Goal: Task Accomplishment & Management: Manage account settings

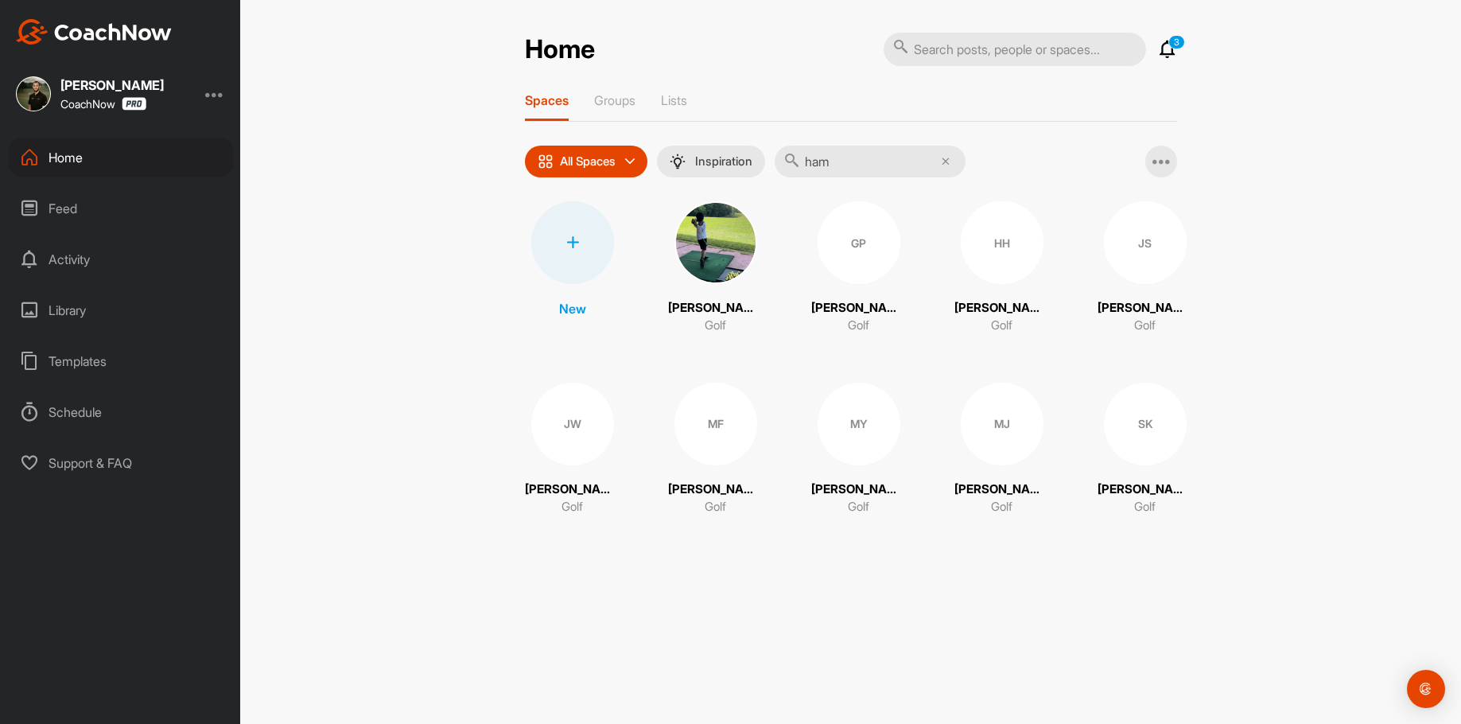
type input "ham"
click at [1000, 243] on div "HH" at bounding box center [1002, 242] width 83 height 83
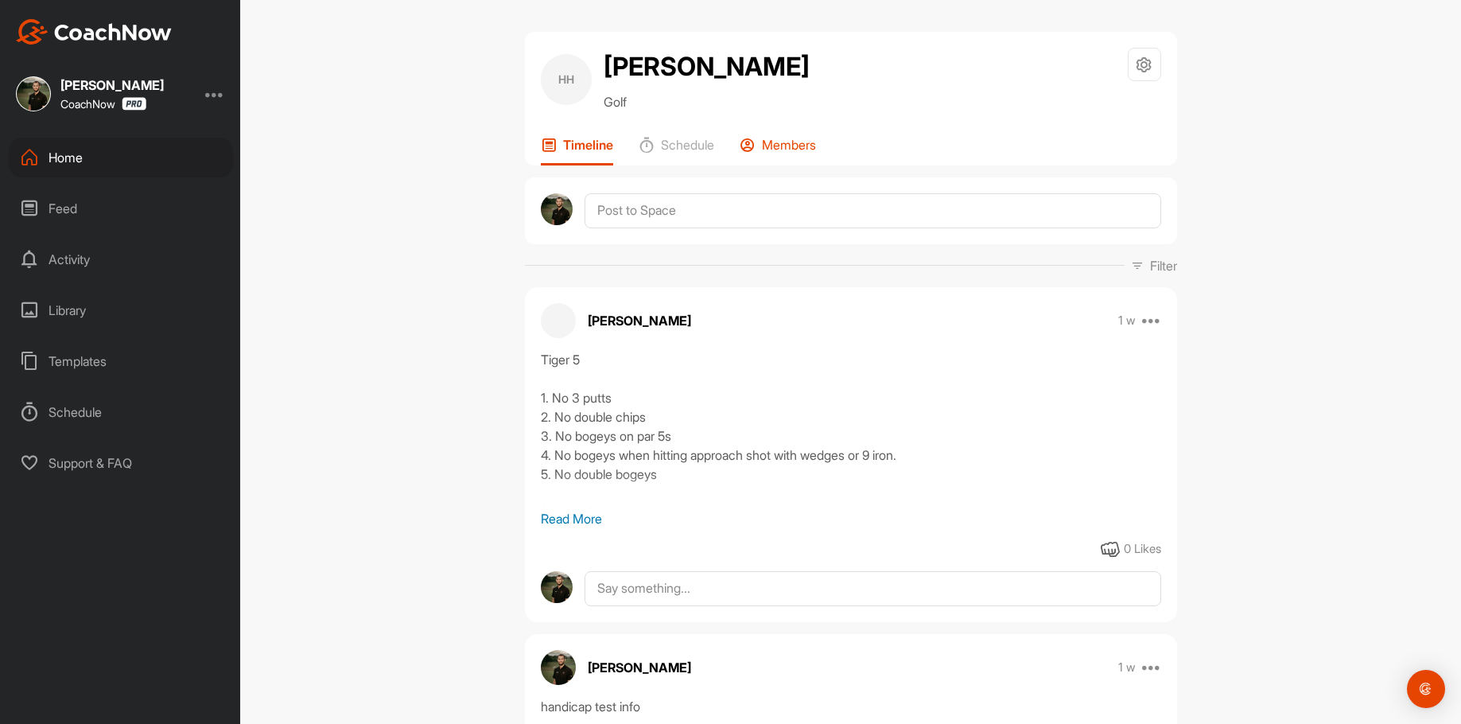
click at [780, 144] on p "Members" at bounding box center [789, 145] width 54 height 16
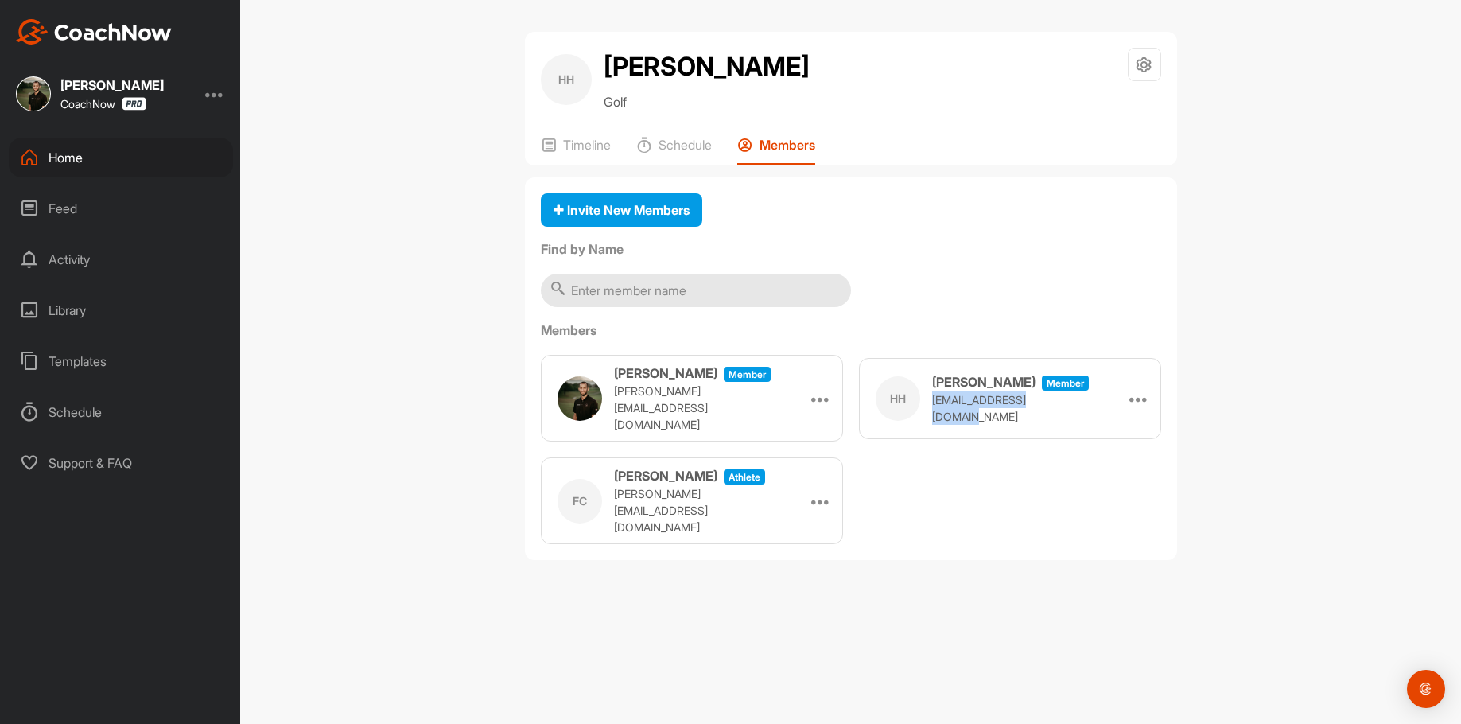
drag, startPoint x: 1082, startPoint y: 406, endPoint x: 931, endPoint y: 414, distance: 150.5
click at [931, 414] on div "[PERSON_NAME] Member [EMAIL_ADDRESS][DOMAIN_NAME] Make Athlete Remove" at bounding box center [1010, 398] width 302 height 81
copy p "[EMAIL_ADDRESS][DOMAIN_NAME]"
